Goal: Transaction & Acquisition: Purchase product/service

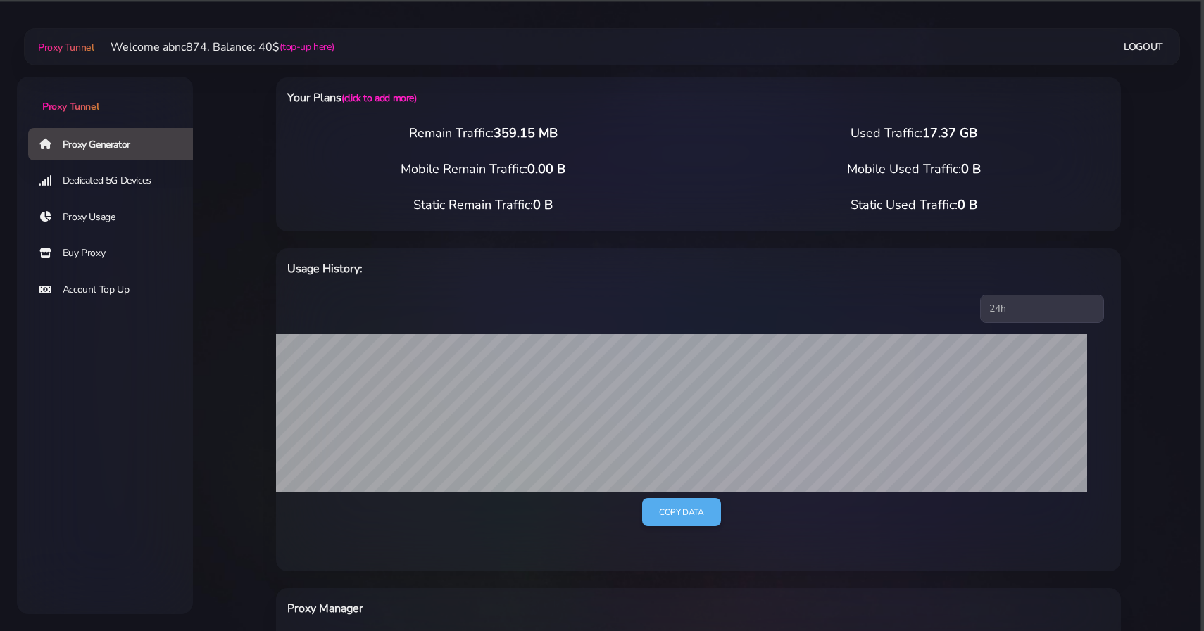
select select "FR"
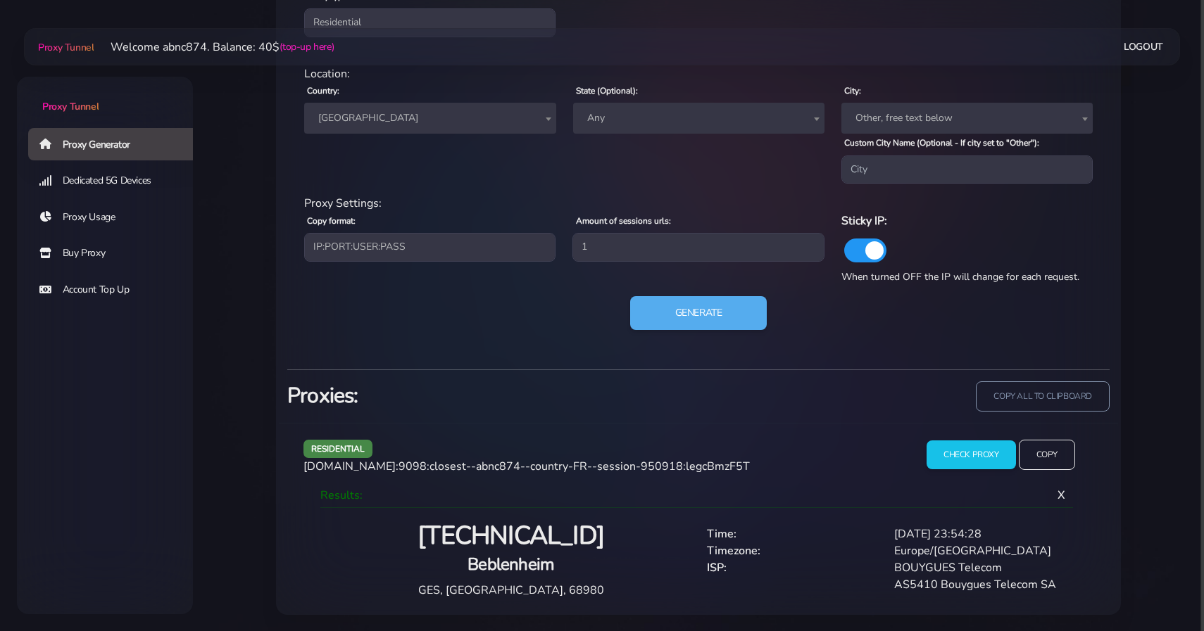
scroll to position [665, 0]
click at [103, 222] on link "Proxy Usage" at bounding box center [116, 217] width 176 height 32
click at [92, 257] on link "Buy Proxy" at bounding box center [116, 253] width 176 height 32
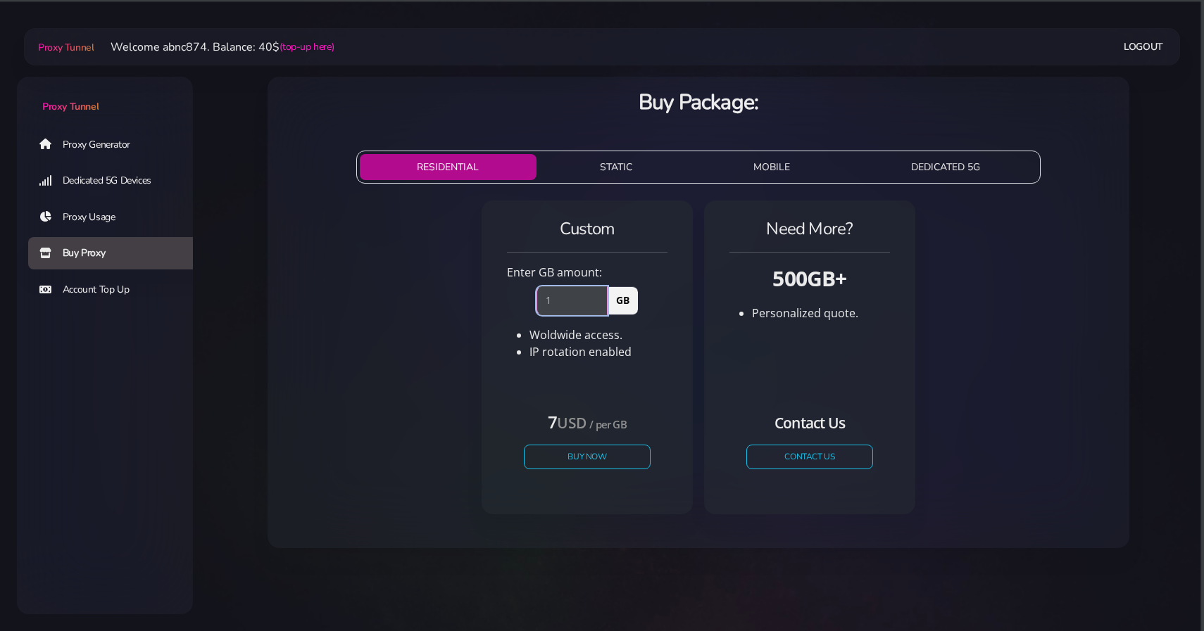
type input "1"
click at [601, 295] on input "1" at bounding box center [571, 300] width 71 height 28
click at [575, 470] on button "Buy Now" at bounding box center [587, 457] width 130 height 25
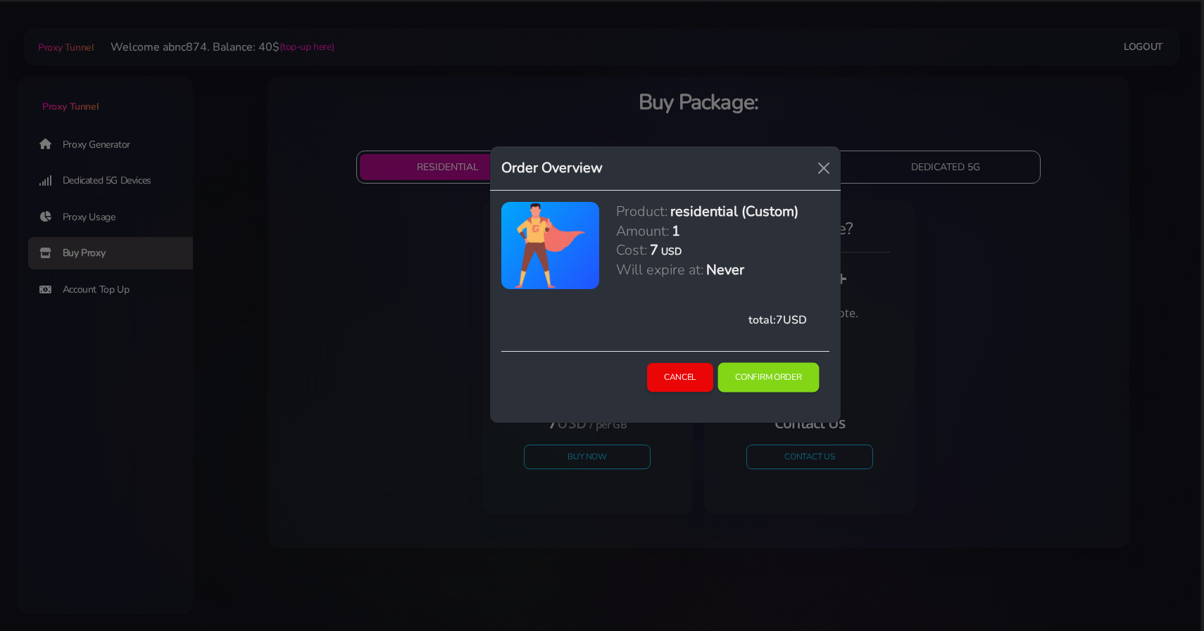
click at [738, 374] on button "Confirm Order" at bounding box center [767, 378] width 101 height 30
